Goal: Contribute content: Contribute content

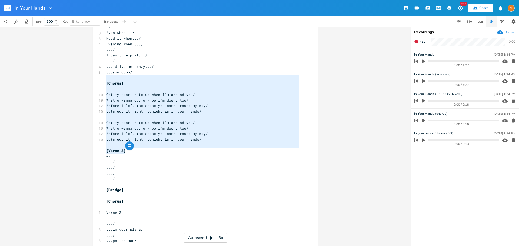
scroll to position [189, 0]
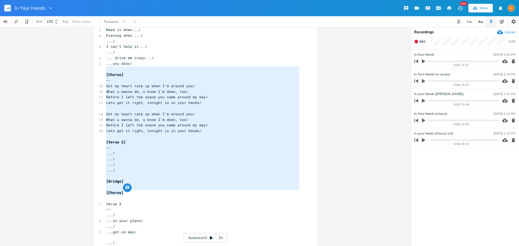
drag, startPoint x: 105, startPoint y: 99, endPoint x: 129, endPoint y: 194, distance: 98.5
click at [129, 194] on div "3 In Your Hands ======= ​ ​ [Verse 1] —— 3 Got me all.../ .../ .../ .../ ​ .../…" at bounding box center [202, 85] width 195 height 468
click at [354, 78] on div "[Chorus] —- Got my heart rate up when I’m around you/ What u wanna do, u know I…" at bounding box center [205, 136] width 410 height 219
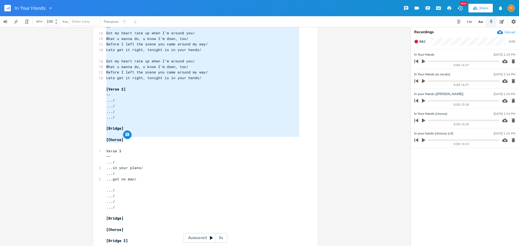
scroll to position [273, 0]
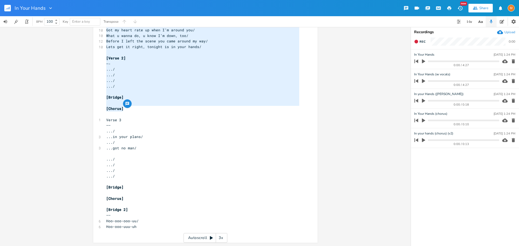
type textarea "[Chorus] —- Got my heart rate up when I’m around you/ What u wanna do, u know I…"
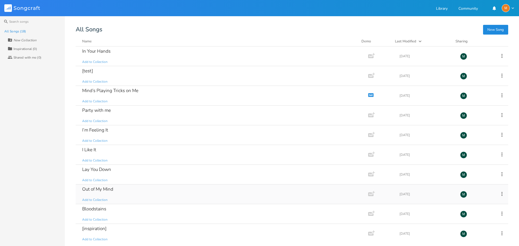
click at [127, 186] on div "Out of My Mind Add to Collection" at bounding box center [220, 193] width 277 height 19
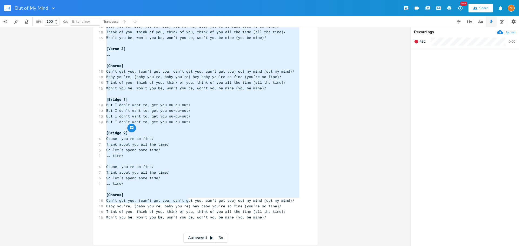
scroll to position [69, 0]
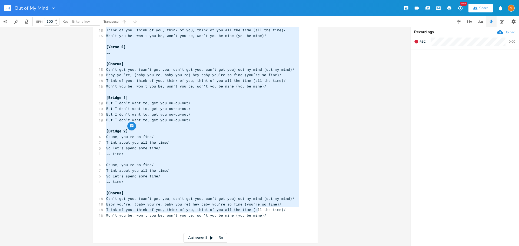
type textarea "[Lorem 9] …. [Ipsumd] Sit’a con adi, eli’s doe tem, inc’u lab etd, mag’a eni ad…"
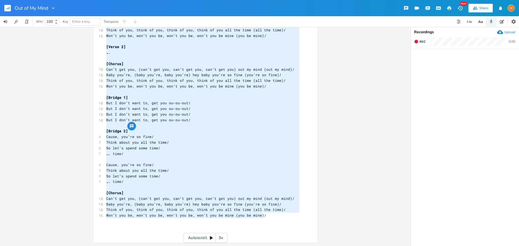
drag, startPoint x: 104, startPoint y: 63, endPoint x: 264, endPoint y: 216, distance: 221.4
click at [264, 216] on div "4 Out of My Mind ================ ​ ​ [Verse 1] …. ​ [Chorus] 18 Can’t get you,…" at bounding box center [202, 103] width 195 height 264
click at [188, 114] on pre "But I don’t want to, get you ou-ou-out/" at bounding box center [202, 115] width 195 height 6
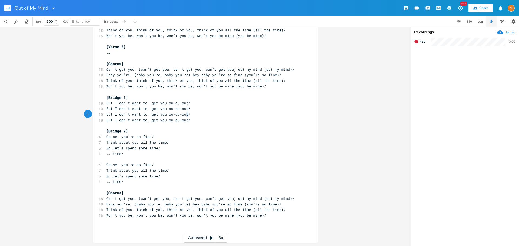
click at [188, 114] on pre "But I don’t want to, get you ou-ou-out/" at bounding box center [202, 115] width 195 height 6
type textarea "But I don’t want to, get you ou-ou-out/"
click at [188, 114] on pre "But I don’t want to, get you ou-ou-out/" at bounding box center [202, 115] width 195 height 6
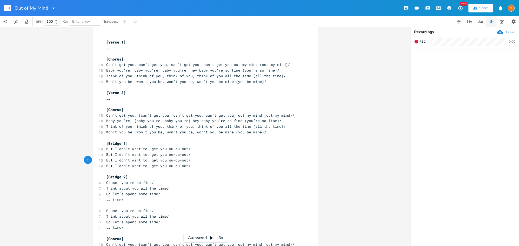
scroll to position [0, 0]
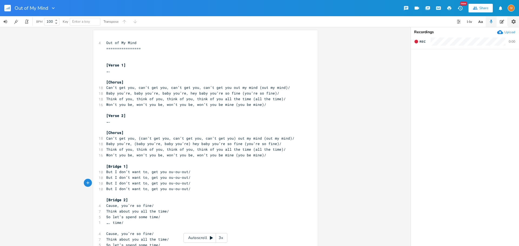
click at [513, 23] on icon "button" at bounding box center [513, 21] width 4 height 4
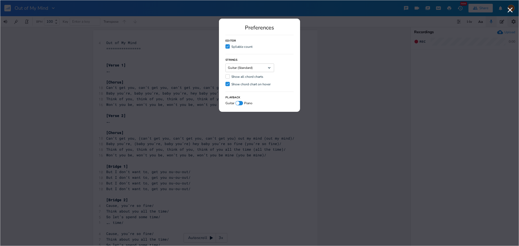
click at [513, 23] on div "Preferences Editor Check Syllable count Strings Guitar (Standard) Dropdown Show…" at bounding box center [259, 123] width 519 height 246
drag, startPoint x: 513, startPoint y: 23, endPoint x: 338, endPoint y: 57, distance: 178.5
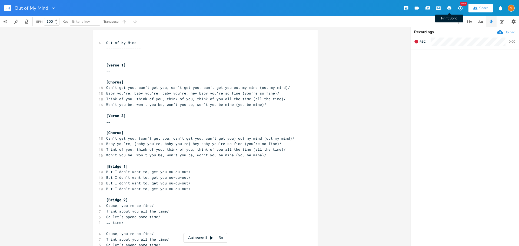
click at [447, 7] on icon "button" at bounding box center [448, 8] width 5 height 5
click at [478, 8] on button "Share" at bounding box center [480, 8] width 24 height 9
click at [163, 75] on pre "​" at bounding box center [202, 77] width 195 height 6
type textarea "Lor ip Do Sita ================ [Conse 1] …. [Adipis] Eli’s doe tem, inc’u lab …"
